Goal: Navigation & Orientation: Find specific page/section

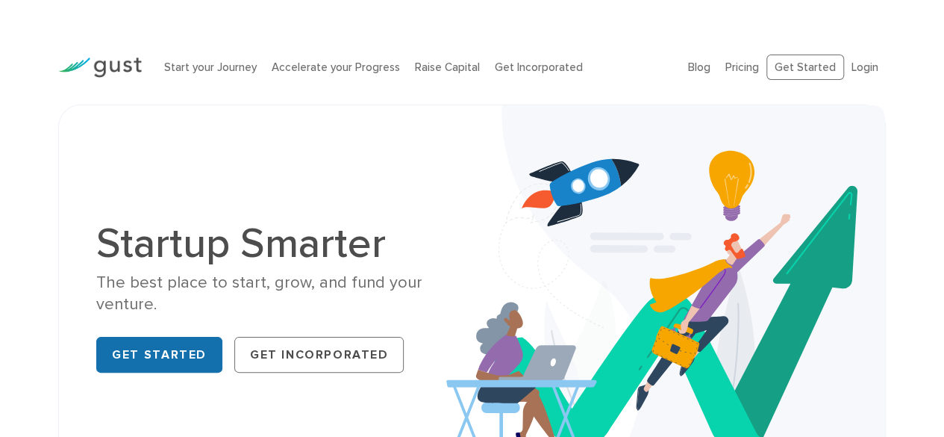
click at [161, 362] on link "Get Started" at bounding box center [159, 355] width 126 height 36
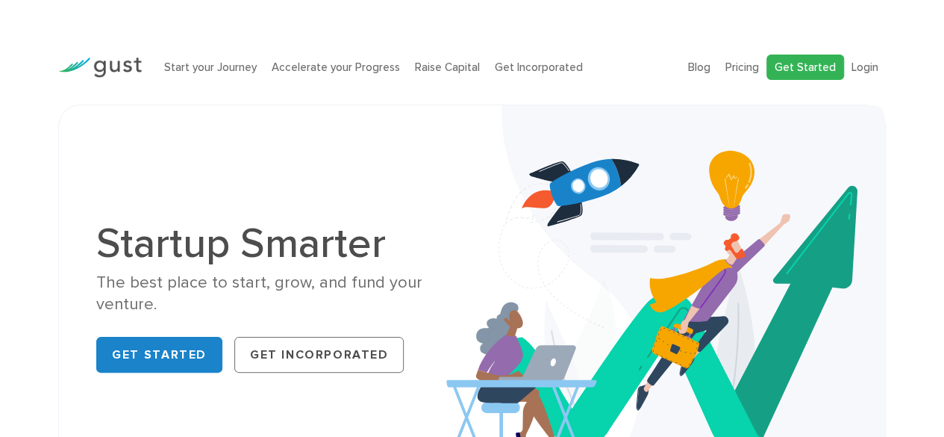
click at [793, 69] on link "Get Started" at bounding box center [806, 67] width 78 height 26
drag, startPoint x: 904, startPoint y: 0, endPoint x: 552, endPoint y: 137, distance: 377.2
click at [552, 137] on img at bounding box center [665, 300] width 439 height 390
click at [698, 66] on link "Blog" at bounding box center [699, 66] width 22 height 13
